Goal: Information Seeking & Learning: Learn about a topic

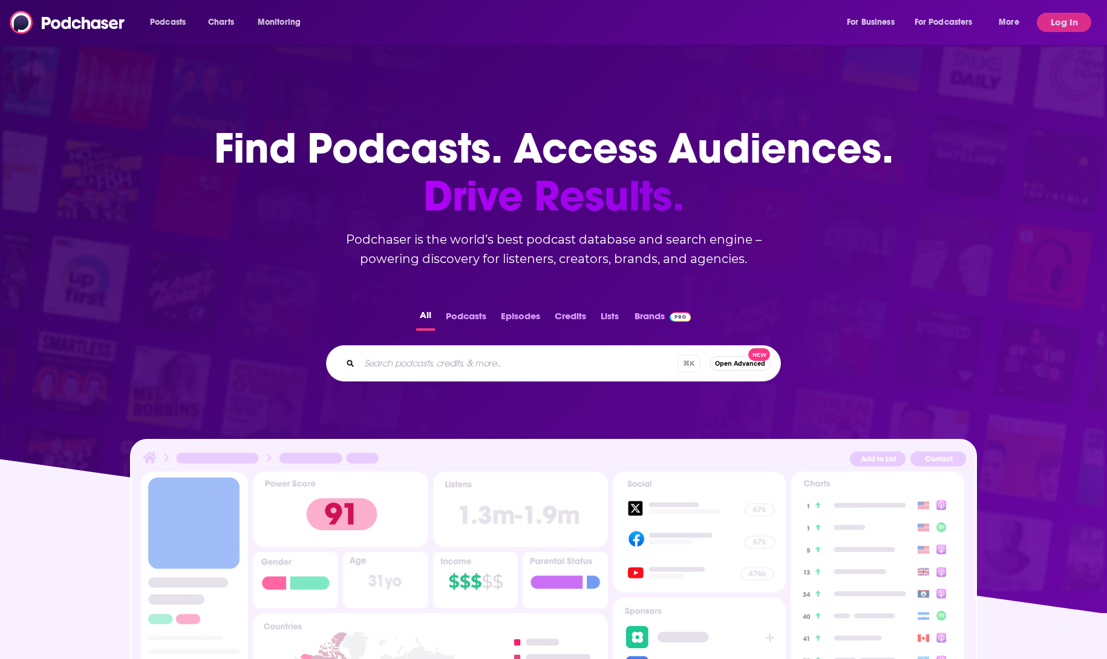
click at [408, 16] on div "Podcasts Charts Monitoring For Business For Podcasters More" at bounding box center [586, 22] width 889 height 19
click at [451, 366] on input "Search podcasts, credits, & more..." at bounding box center [518, 363] width 318 height 19
type input "the inclusive AF podcast"
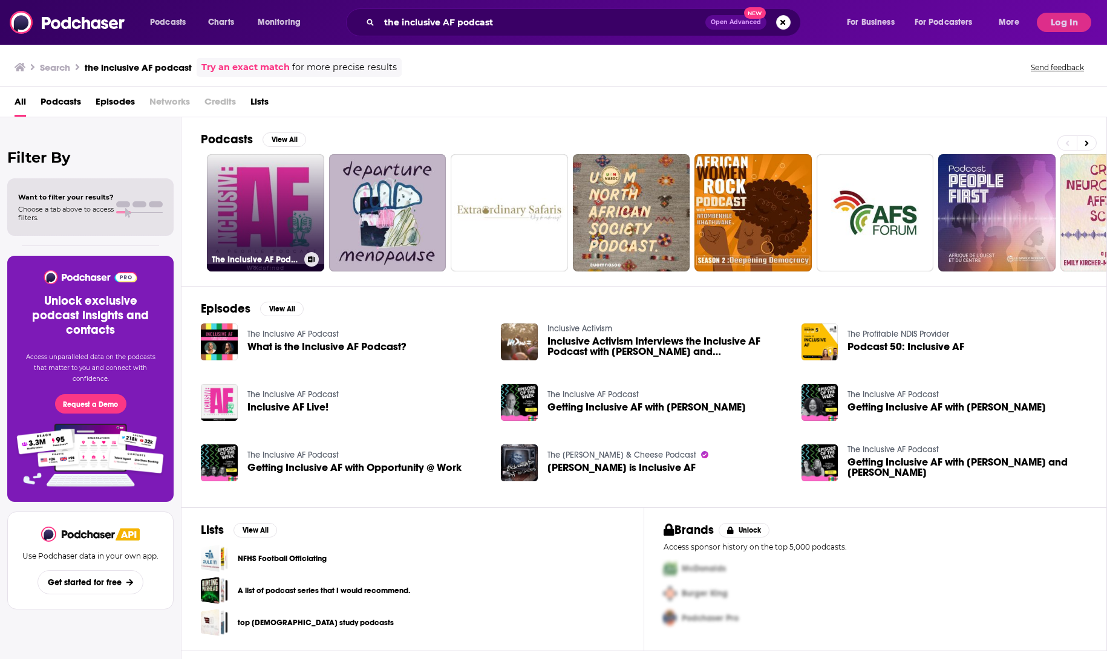
click at [244, 212] on link "The Inclusive AF Podcast" at bounding box center [265, 212] width 117 height 117
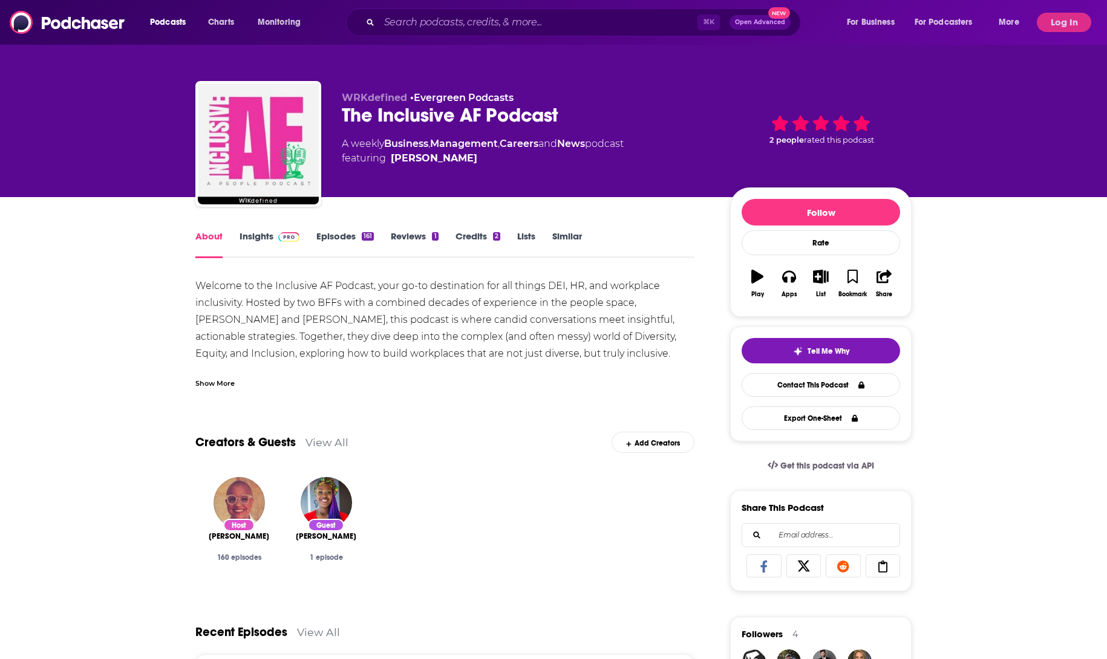
click at [256, 231] on link "Insights" at bounding box center [269, 244] width 60 height 28
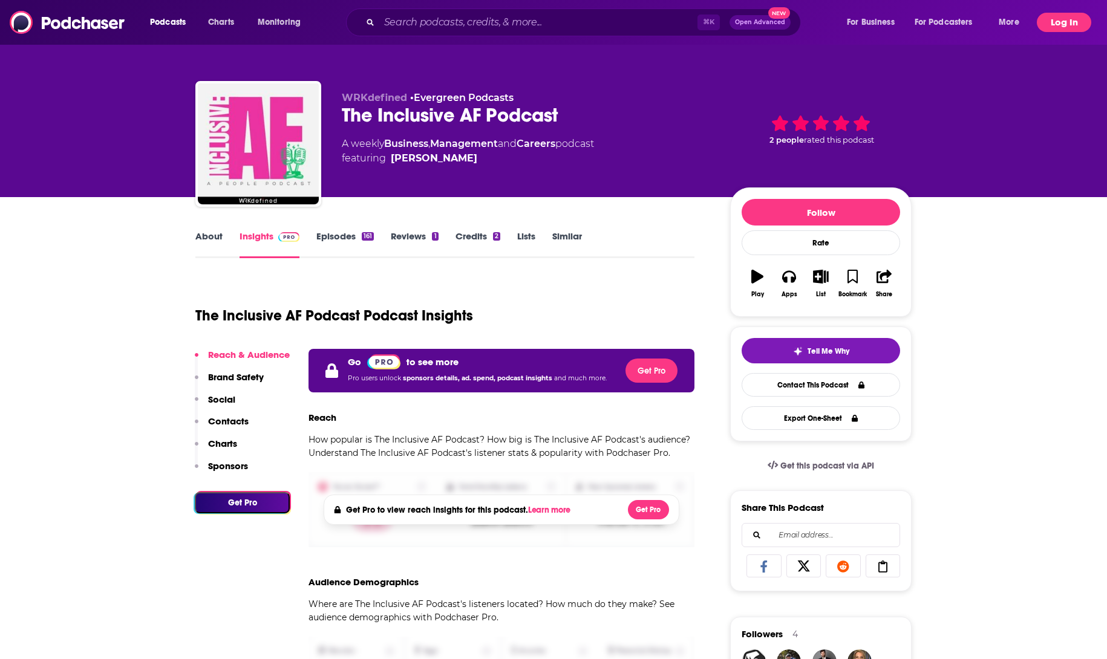
click at [1076, 23] on button "Log In" at bounding box center [1064, 22] width 54 height 19
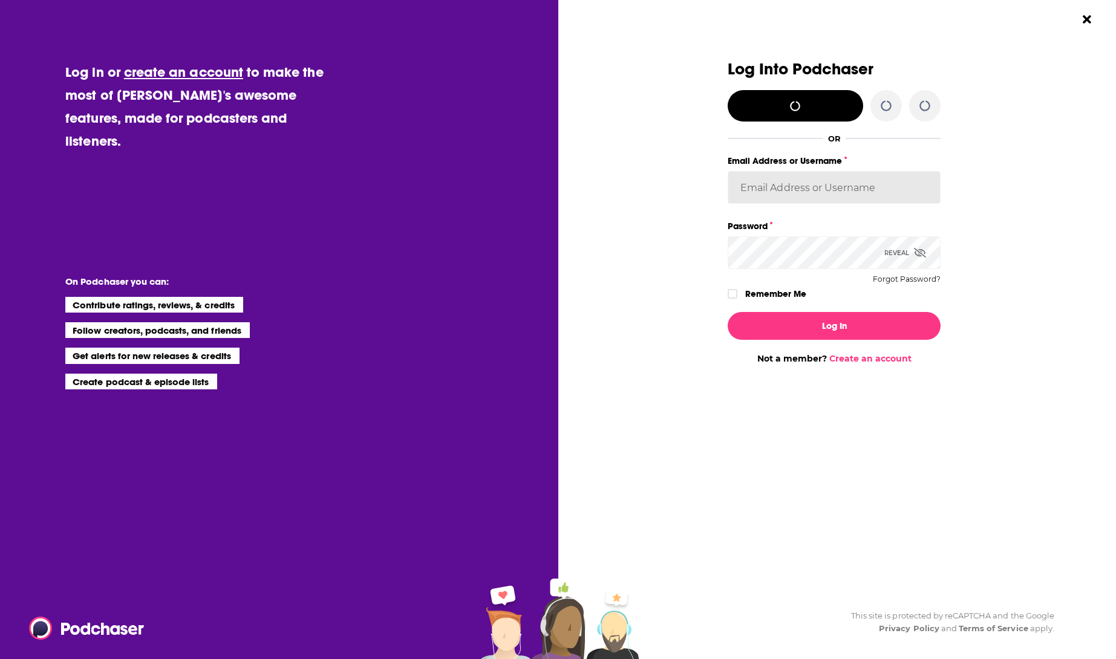
type input "[PERSON_NAME][EMAIL_ADDRESS][DOMAIN_NAME]"
click at [823, 325] on button "Log In" at bounding box center [833, 326] width 213 height 28
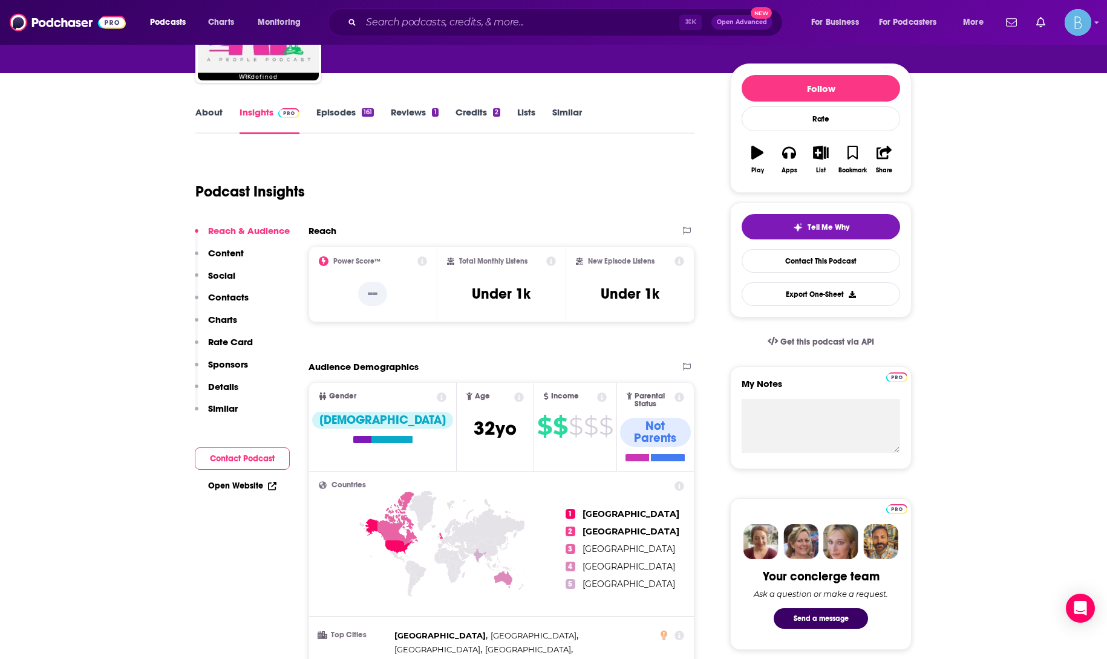
scroll to position [133, 0]
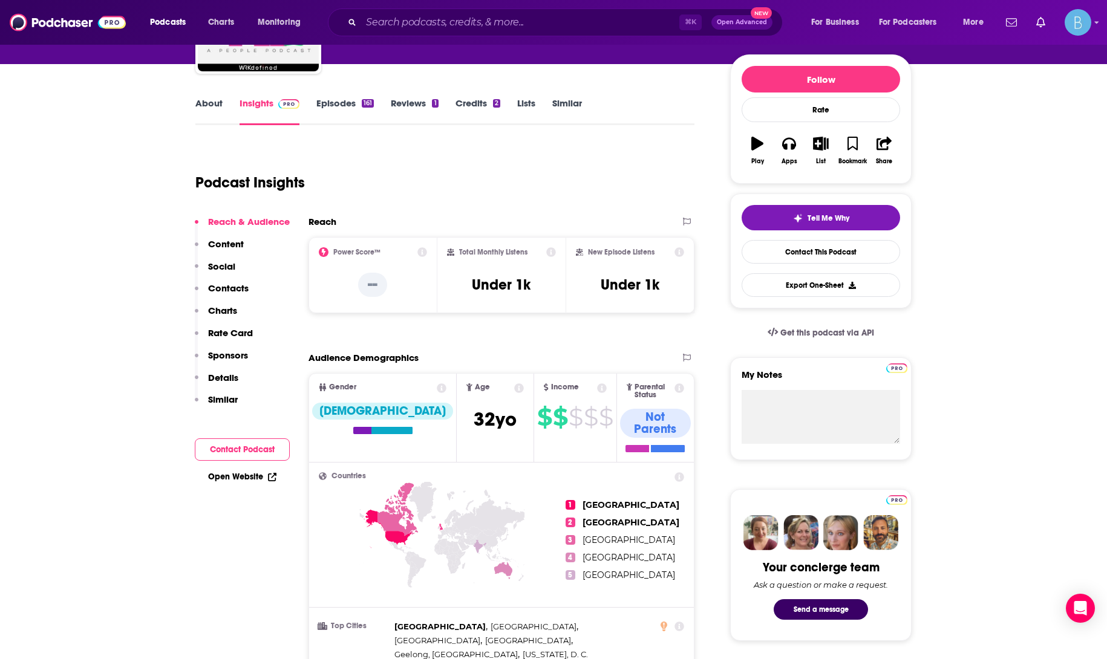
click at [344, 102] on link "Episodes 161" at bounding box center [344, 111] width 57 height 28
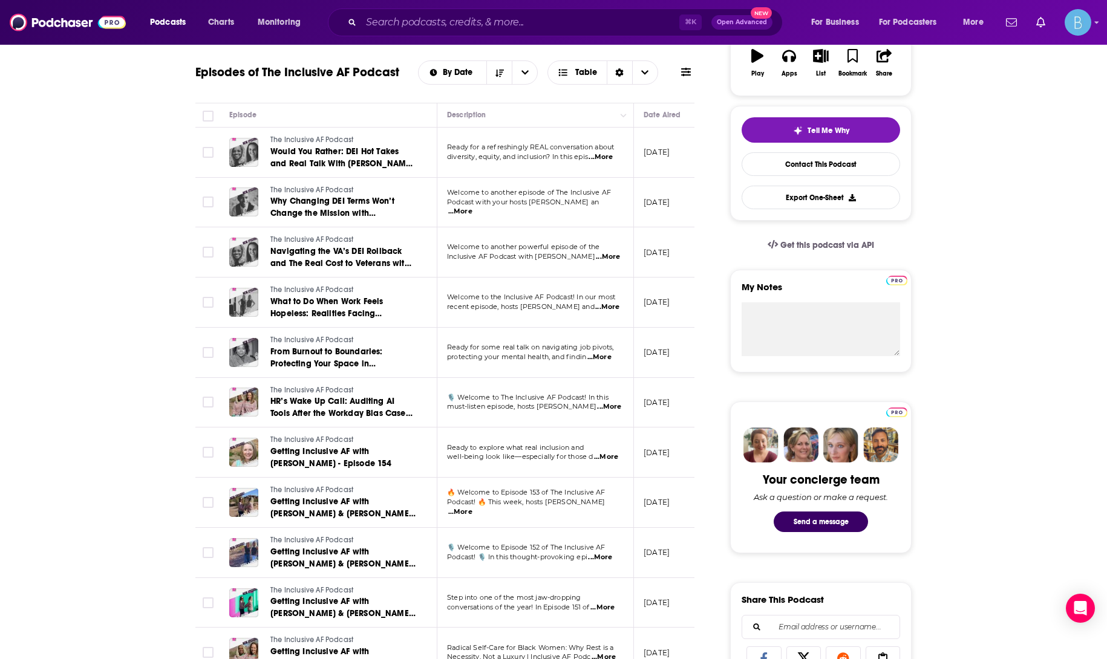
scroll to position [211, 0]
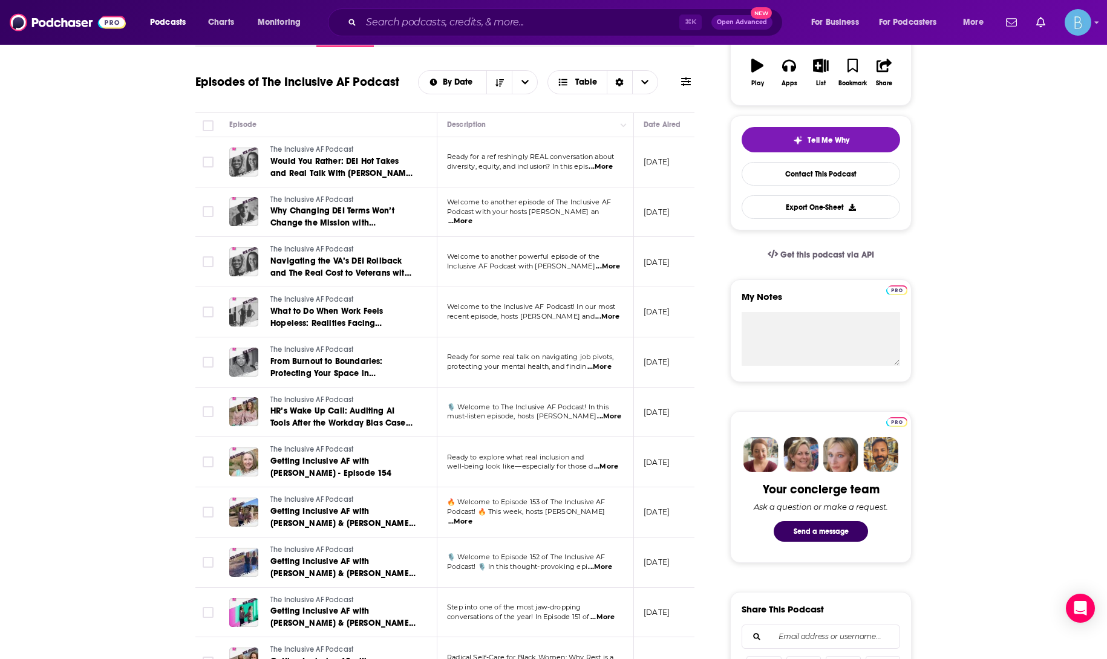
click at [603, 169] on span "...More" at bounding box center [600, 167] width 24 height 10
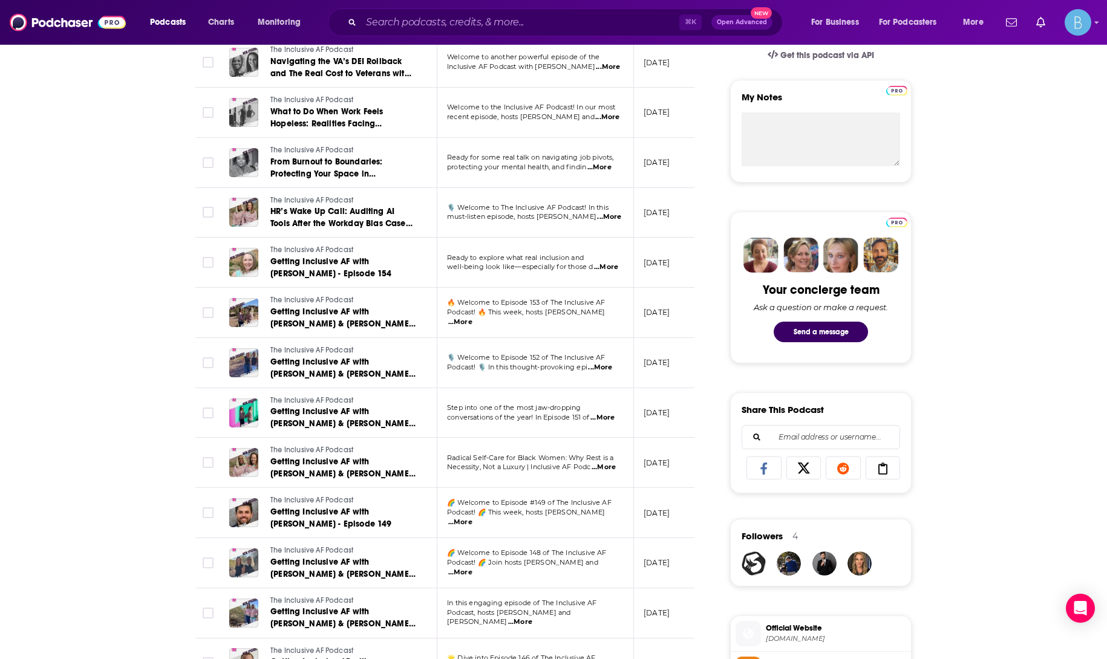
scroll to position [423, 0]
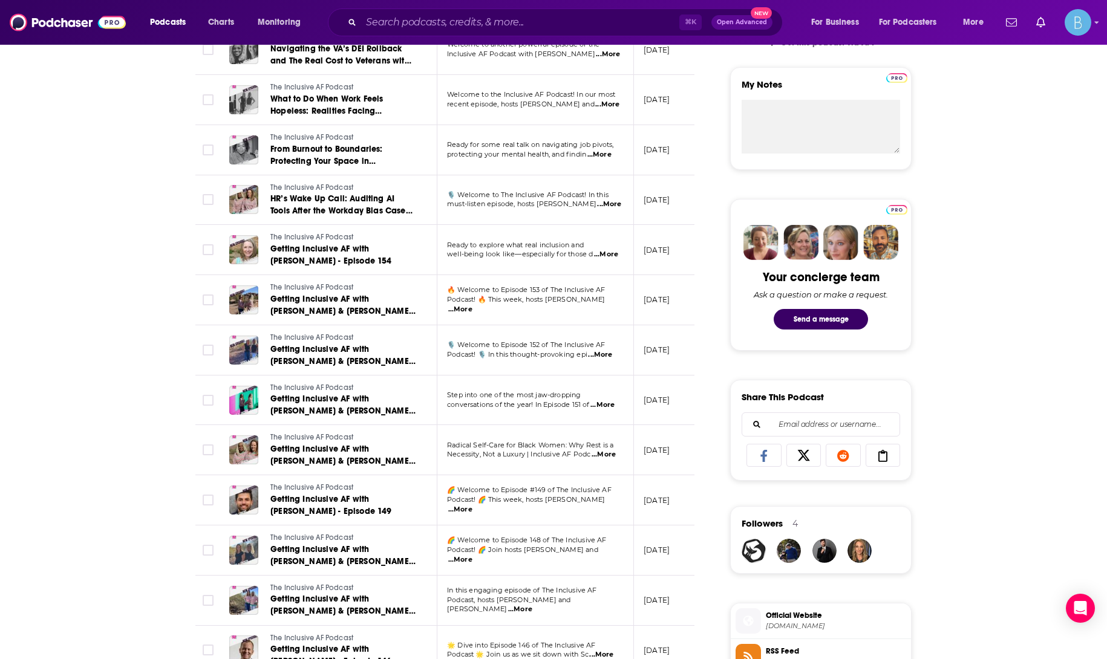
click at [472, 506] on span "...More" at bounding box center [460, 510] width 24 height 10
click at [131, 366] on div "About Insights Episodes 161 Reviews 1 Credits 2 Lists Similar Episodes of The I…" at bounding box center [553, 583] width 1107 height 1619
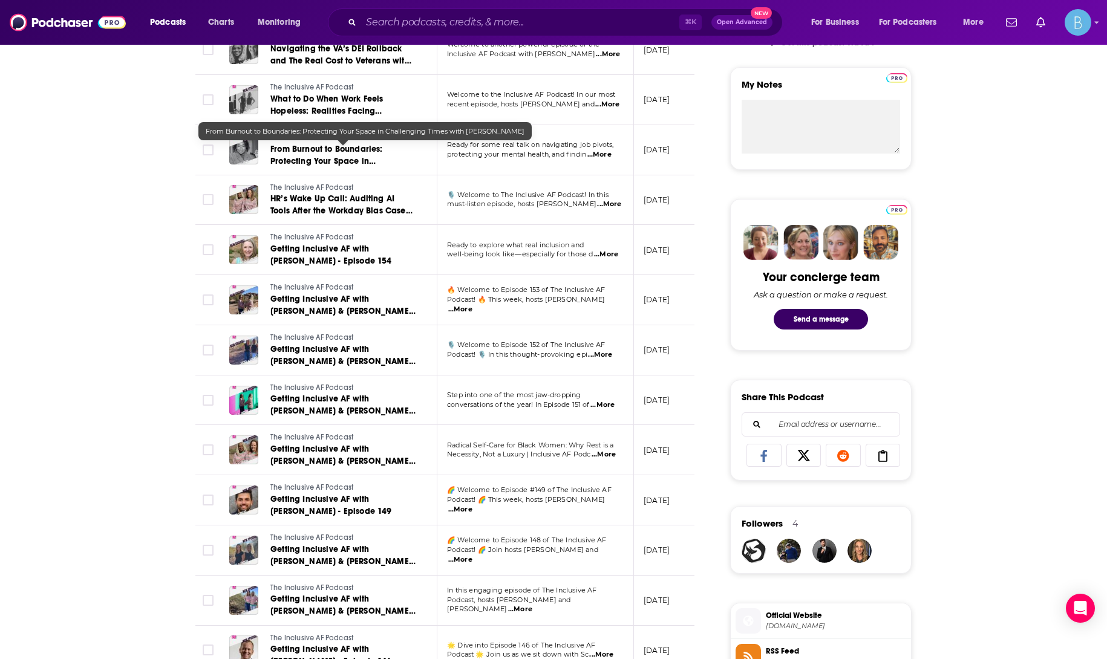
scroll to position [0, 0]
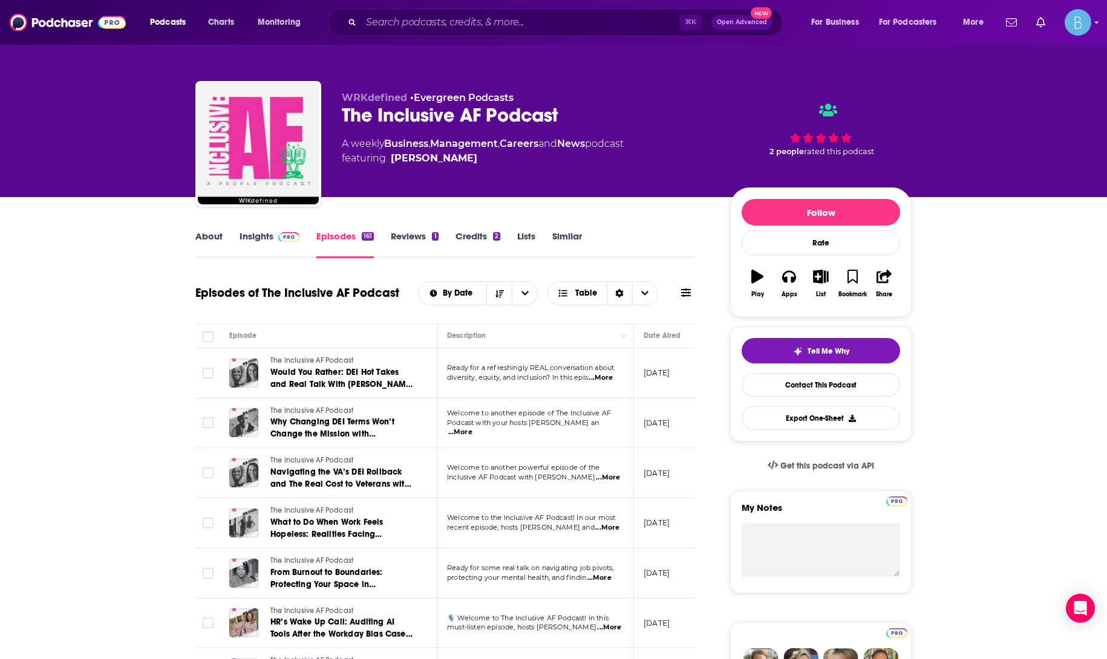
click at [252, 233] on link "Insights" at bounding box center [269, 244] width 60 height 28
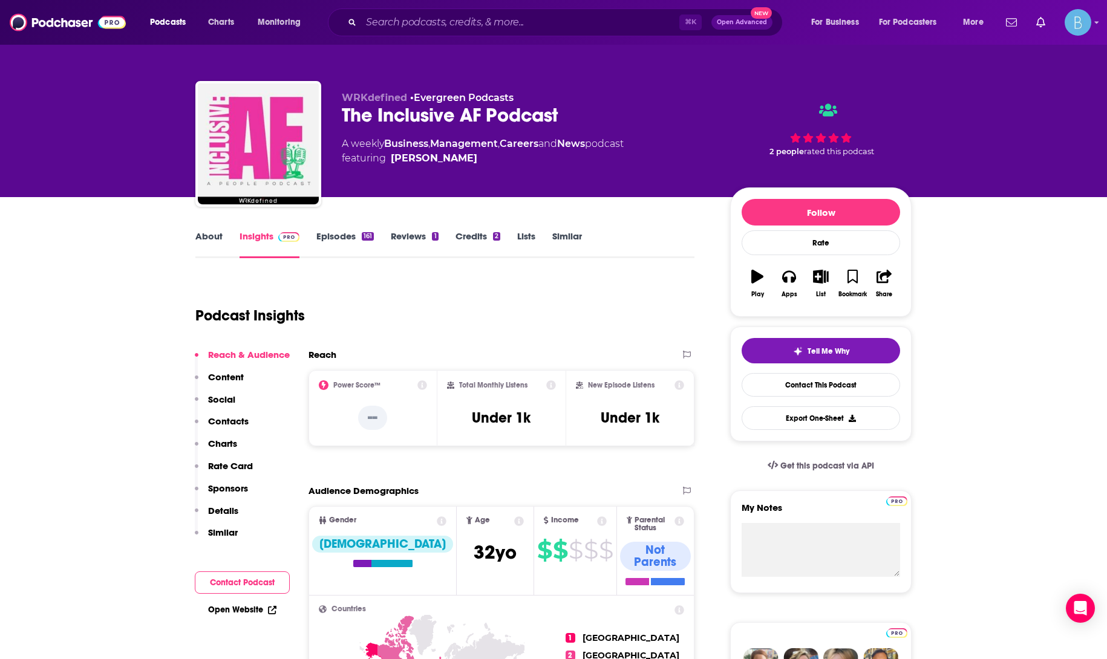
click at [207, 241] on link "About" at bounding box center [208, 244] width 27 height 28
